Goal: Information Seeking & Learning: Check status

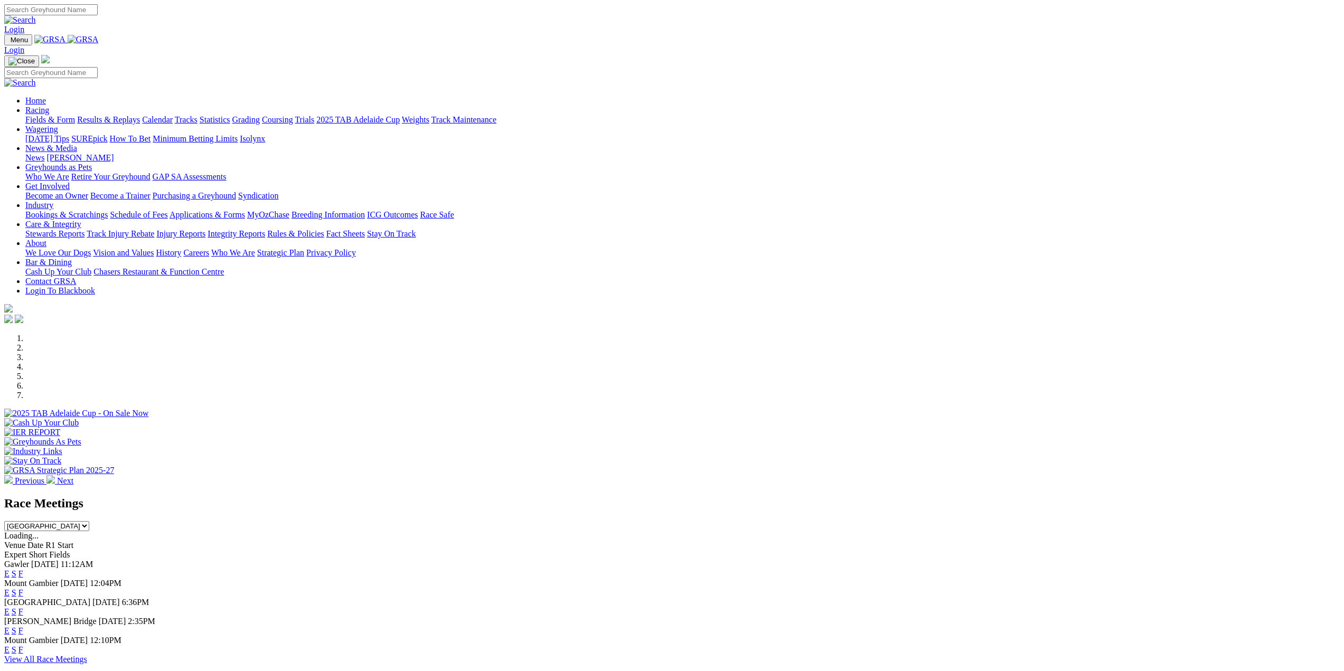
click at [33, 115] on link "Racing" at bounding box center [37, 110] width 24 height 9
click at [34, 124] on link "Fields & Form" at bounding box center [50, 119] width 50 height 9
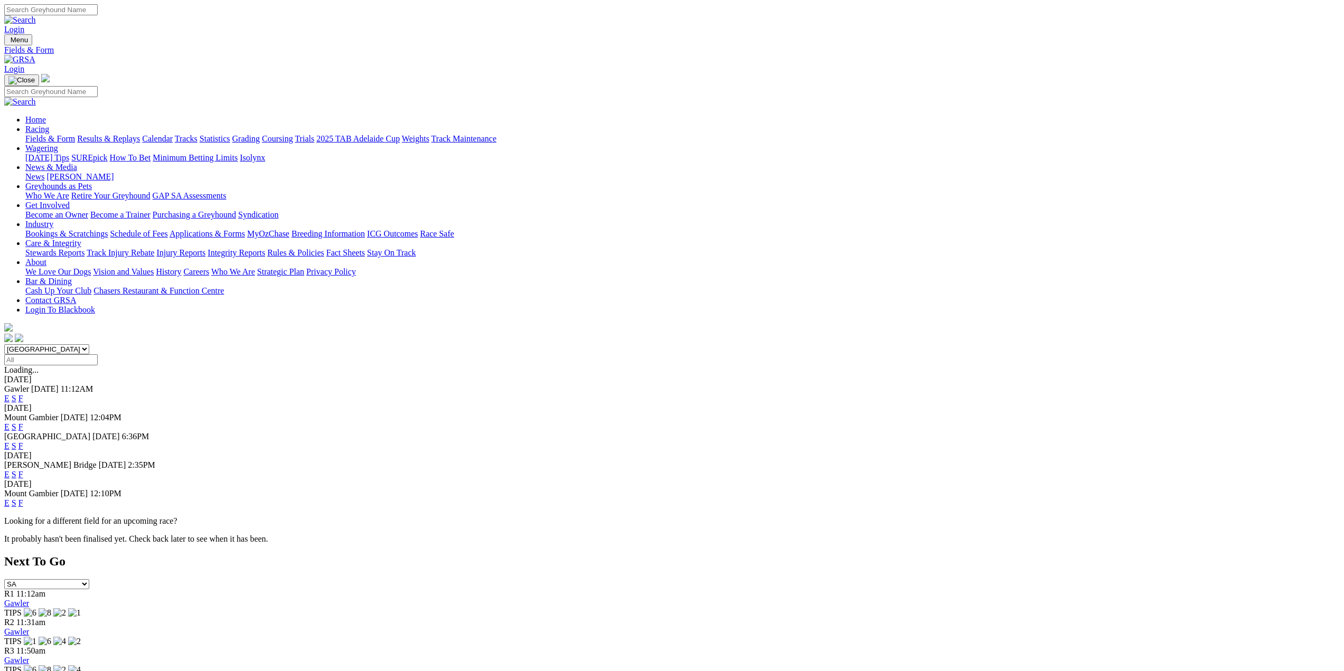
click at [140, 134] on link "Results & Replays" at bounding box center [108, 138] width 63 height 9
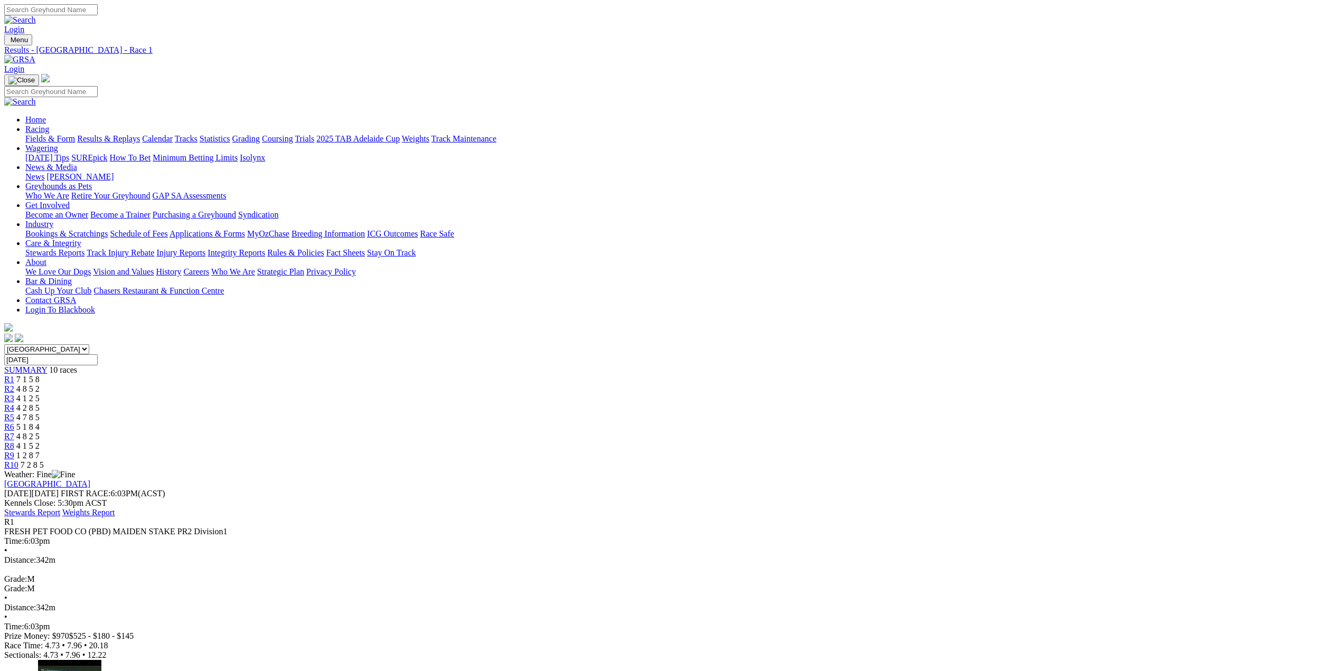
click at [14, 384] on link "R2" at bounding box center [9, 388] width 10 height 9
click at [14, 394] on span "R3" at bounding box center [9, 398] width 10 height 9
click at [14, 403] on span "R4" at bounding box center [9, 407] width 10 height 9
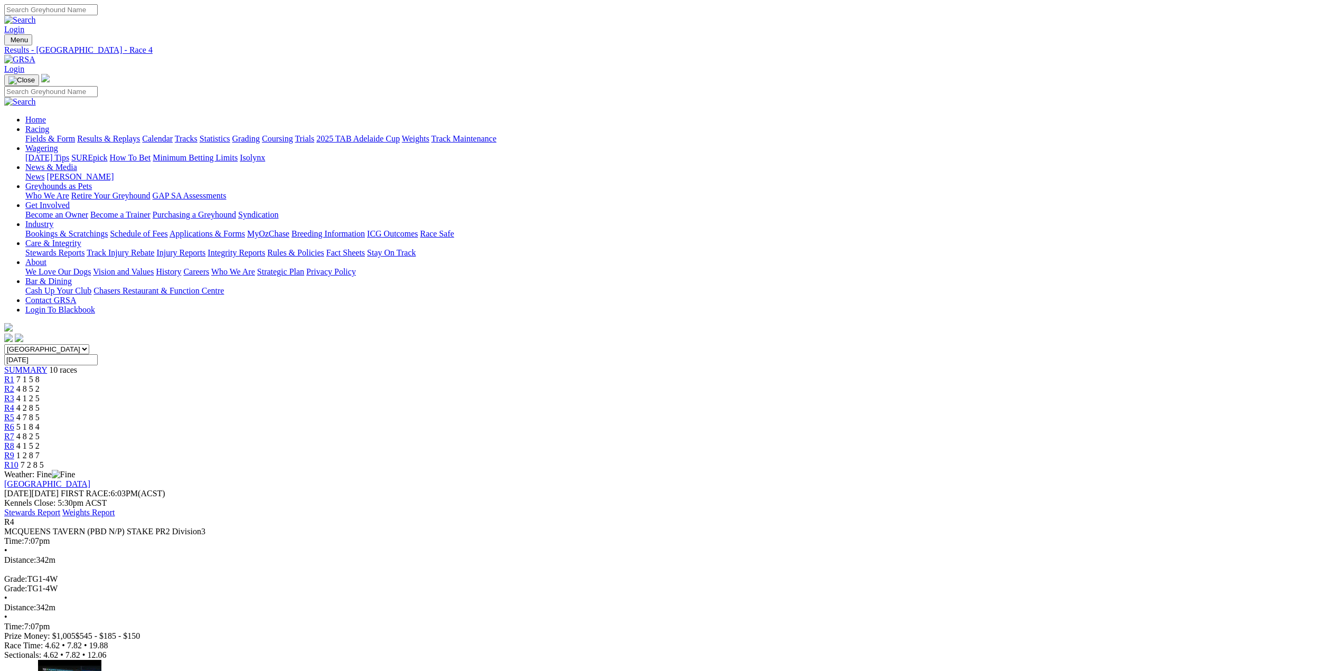
click at [14, 413] on span "R5" at bounding box center [9, 417] width 10 height 9
click at [14, 422] on span "R6" at bounding box center [9, 426] width 10 height 9
click at [14, 432] on span "R7" at bounding box center [9, 436] width 10 height 9
click at [14, 441] on span "R8" at bounding box center [9, 445] width 10 height 9
click at [14, 451] on span "R9" at bounding box center [9, 455] width 10 height 9
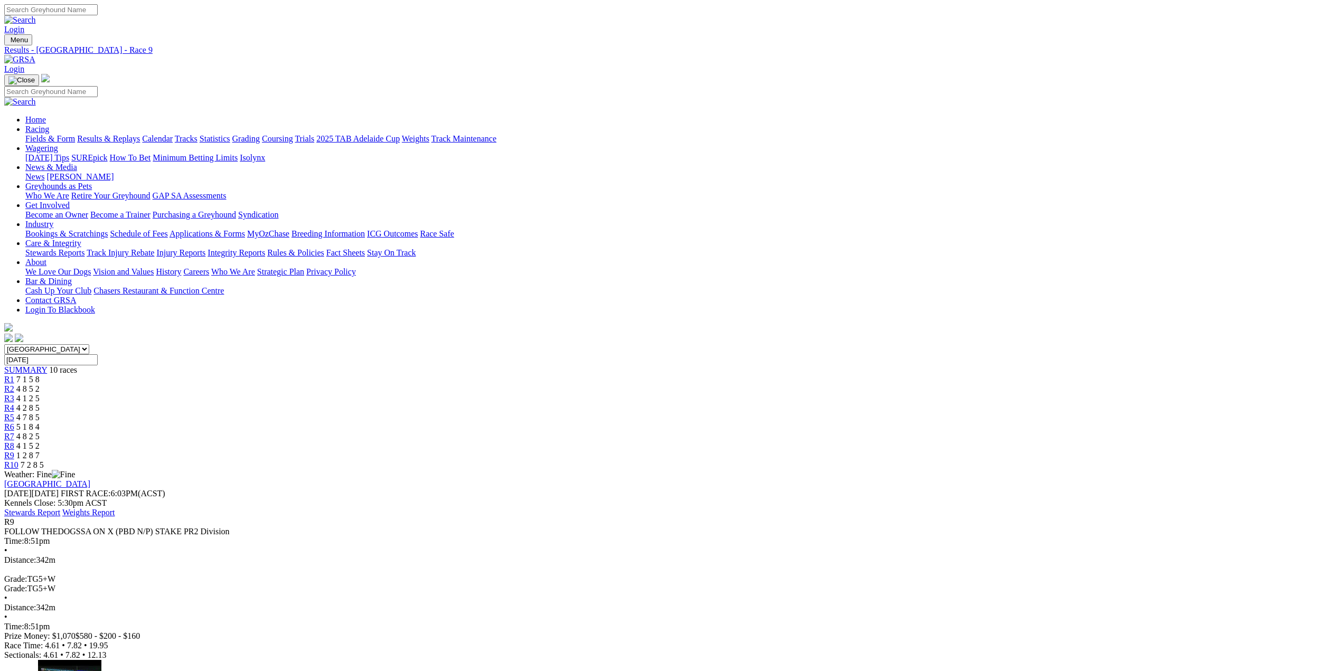
click at [18, 460] on span "R10" at bounding box center [11, 464] width 14 height 9
